Goal: Transaction & Acquisition: Book appointment/travel/reservation

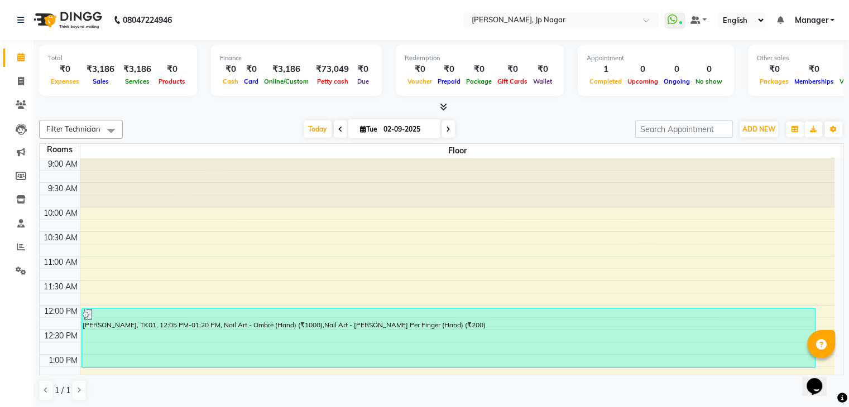
scroll to position [415, 0]
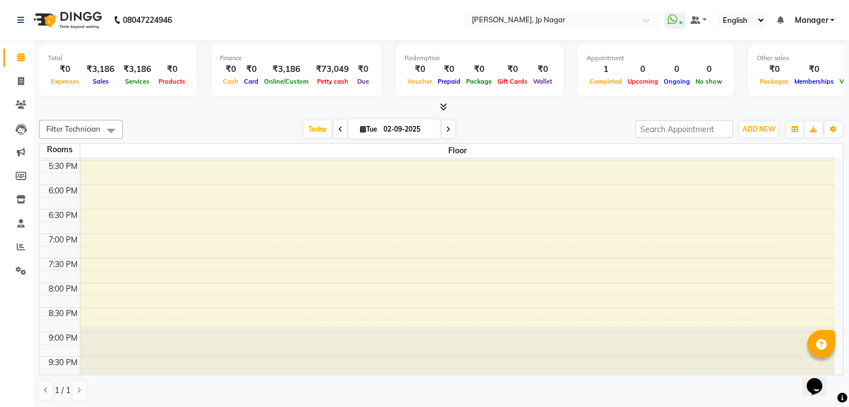
click at [442, 108] on icon at bounding box center [443, 107] width 7 height 8
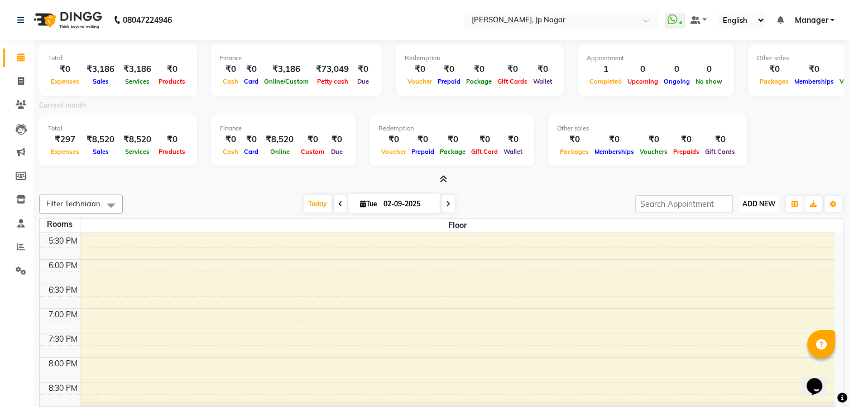
click at [768, 208] on button "ADD NEW Toggle Dropdown" at bounding box center [758, 204] width 38 height 16
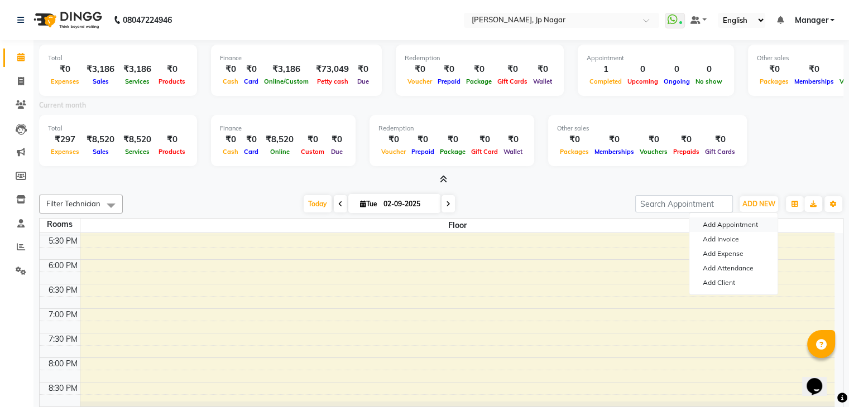
click at [754, 223] on button "Add Appointment" at bounding box center [733, 225] width 88 height 15
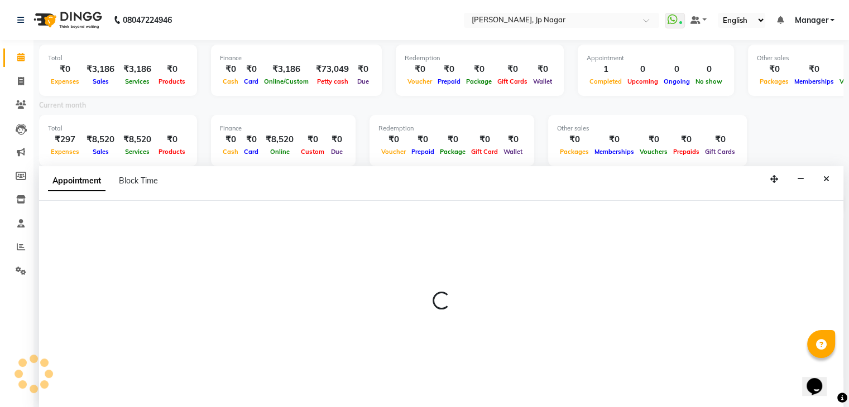
scroll to position [3, 0]
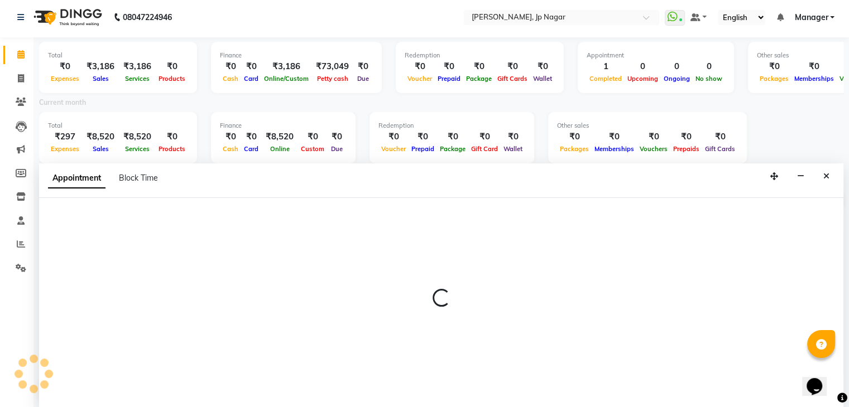
select select "600"
select select "tentative"
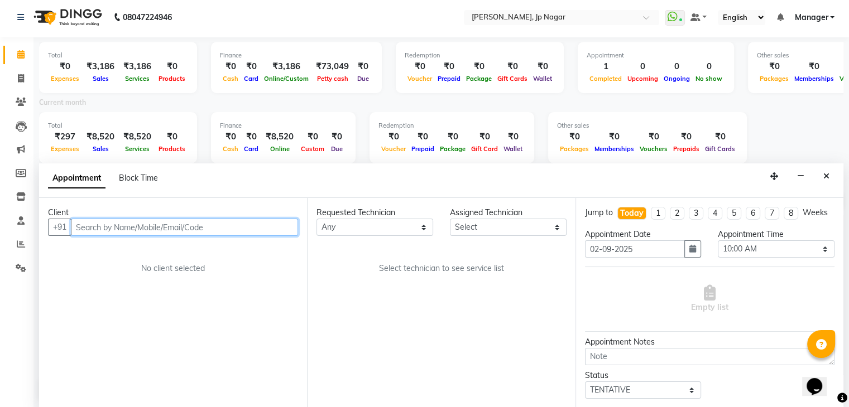
click at [187, 228] on input "text" at bounding box center [184, 227] width 227 height 17
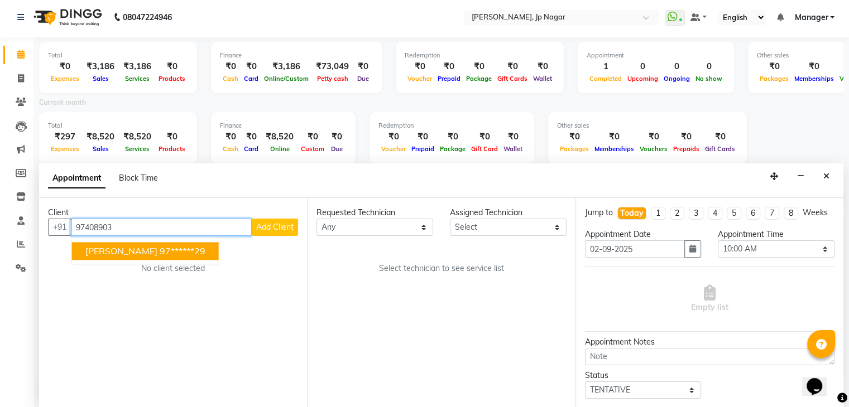
click at [160, 250] on ngb-highlight "97******29" at bounding box center [183, 251] width 46 height 11
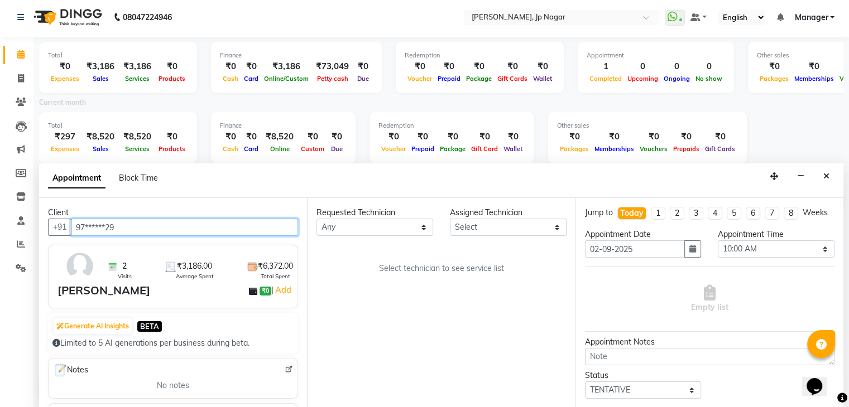
type input "97******29"
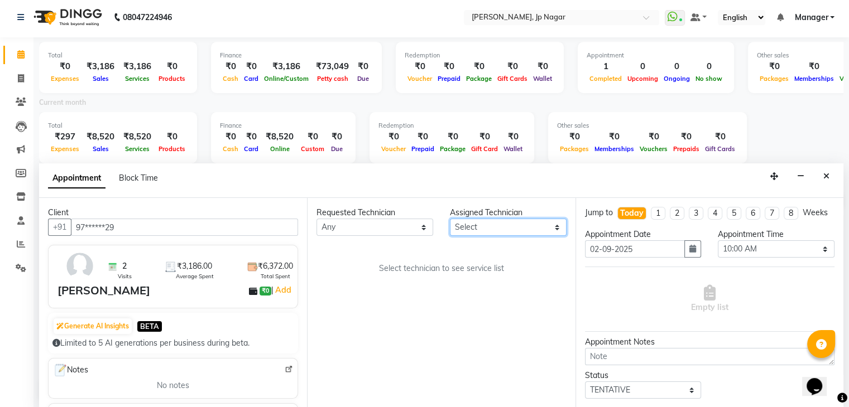
click at [470, 231] on select "Select asid nl [PERSON_NAME] [PERSON_NAME] Suma Suraj Vikas [PERSON_NAME] Vishnu" at bounding box center [508, 227] width 117 height 17
select select "81548"
click at [450, 219] on select "Select asid nl [PERSON_NAME] [PERSON_NAME] Suma Suraj Vikas [PERSON_NAME] Vishnu" at bounding box center [508, 227] width 117 height 17
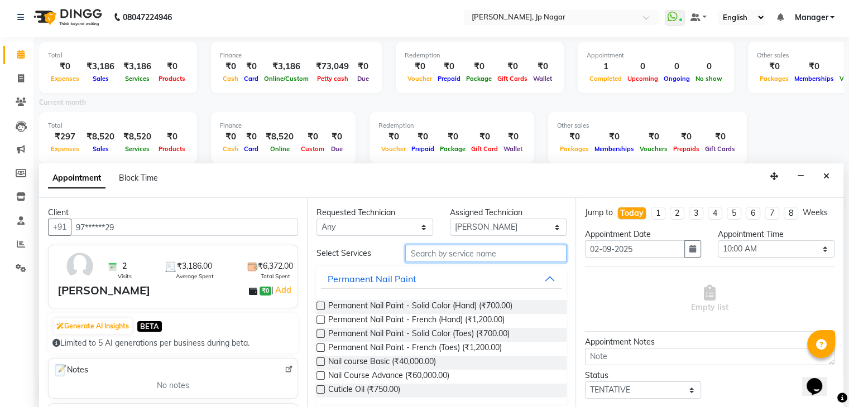
click at [492, 253] on input "text" at bounding box center [485, 253] width 161 height 17
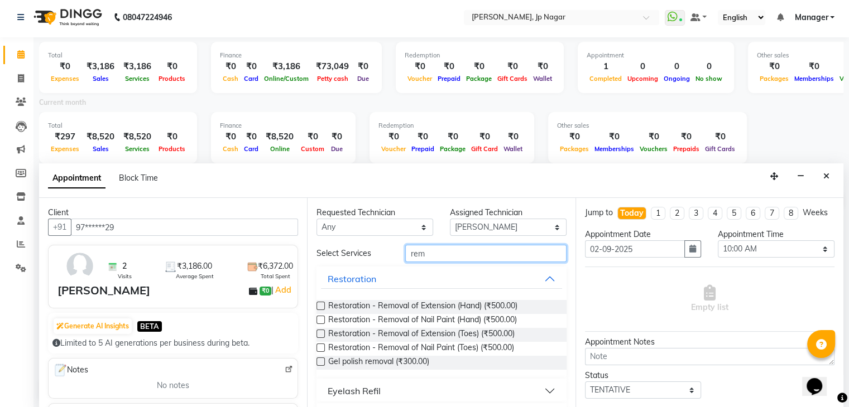
type input "rem"
click at [319, 362] on label at bounding box center [320, 362] width 8 height 8
click at [319, 362] on input "checkbox" at bounding box center [319, 362] width 7 height 7
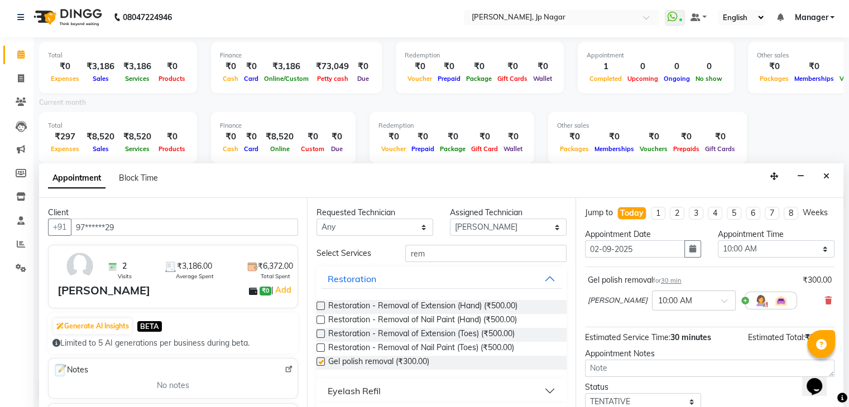
checkbox input "false"
click at [687, 253] on button "button" at bounding box center [692, 248] width 17 height 17
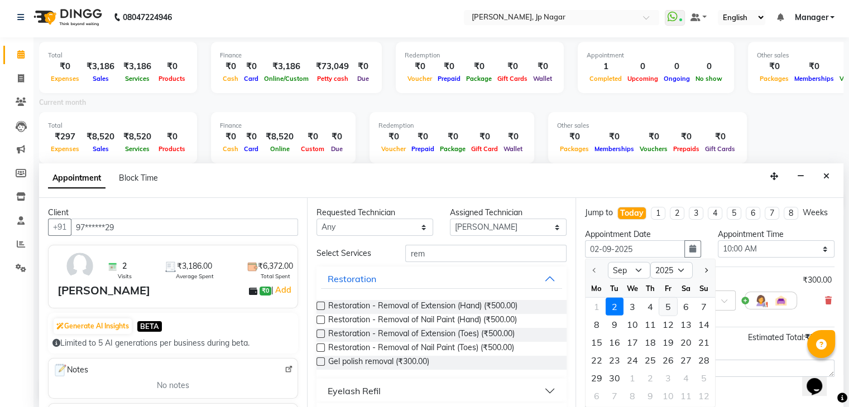
click at [666, 315] on div "5" at bounding box center [668, 307] width 18 height 18
type input "[DATE]"
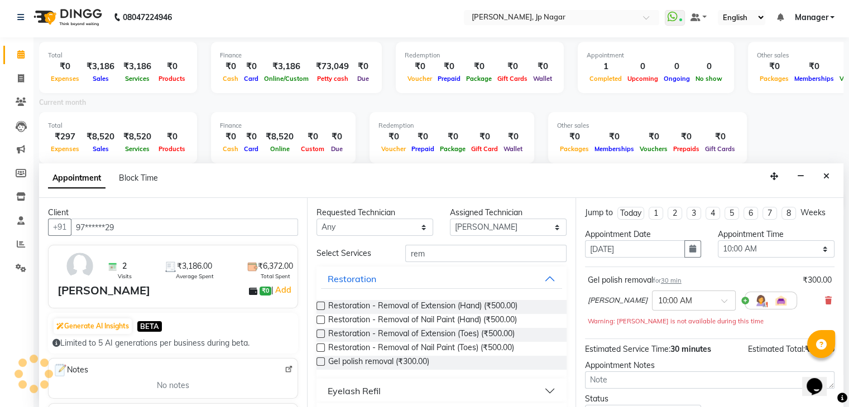
scroll to position [390, 0]
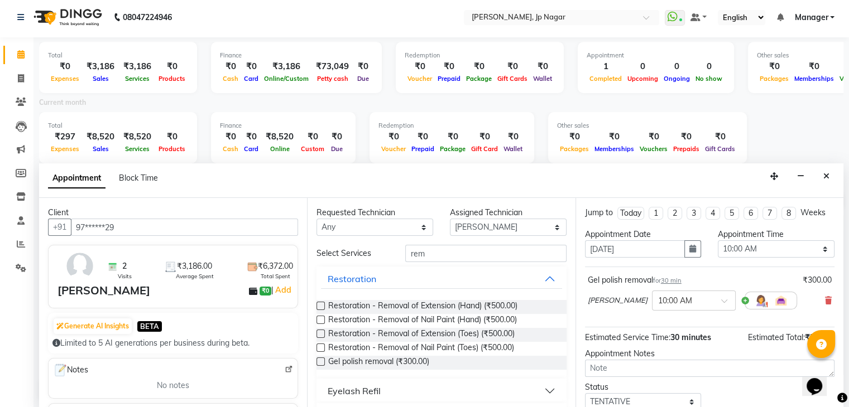
click at [783, 239] on div "Appointment Time" at bounding box center [775, 235] width 117 height 12
click at [783, 242] on select "Select 10:00 AM 10:15 AM 10:30 AM 10:45 AM 11:00 AM 11:15 AM 11:30 AM 11:45 AM …" at bounding box center [775, 248] width 117 height 17
select select "750"
click at [717, 240] on select "Select 10:00 AM 10:15 AM 10:30 AM 10:45 AM 11:00 AM 11:15 AM 11:30 AM 11:45 AM …" at bounding box center [775, 248] width 117 height 17
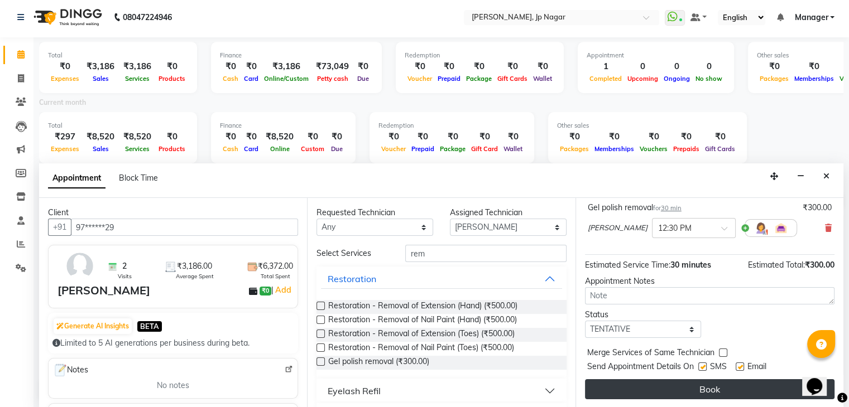
click at [710, 384] on button "Book" at bounding box center [709, 389] width 249 height 20
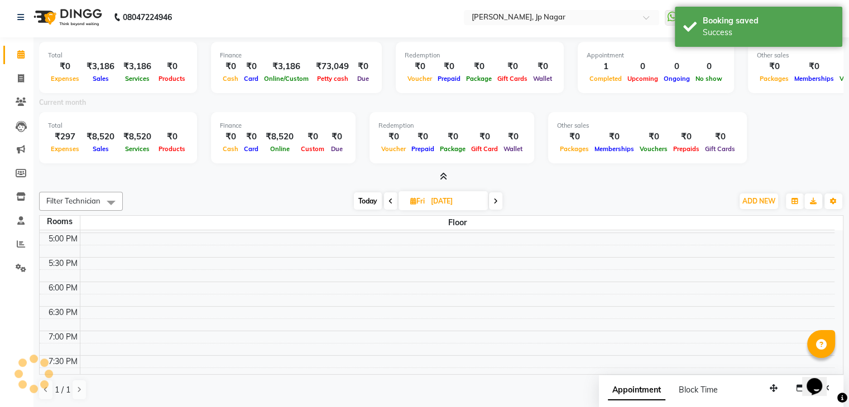
scroll to position [0, 0]
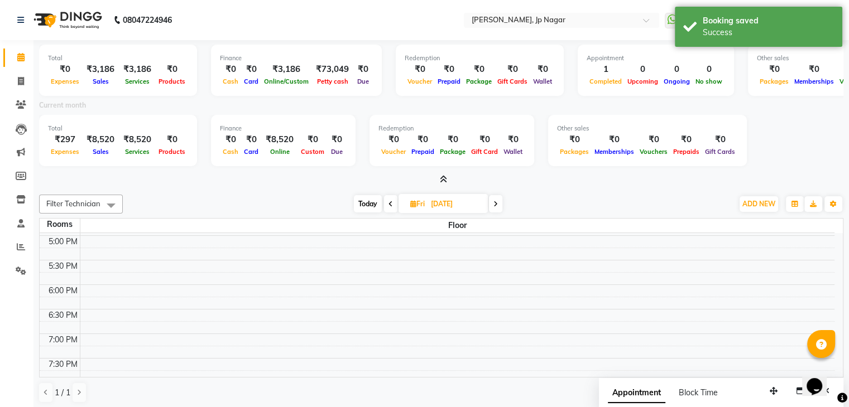
click at [366, 206] on span "Today" at bounding box center [368, 203] width 28 height 17
type input "02-09-2025"
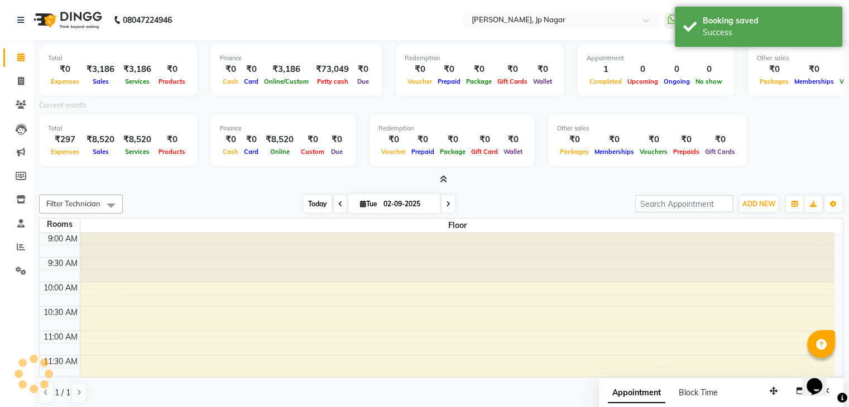
scroll to position [390, 0]
